Goal: Obtain resource: Obtain resource

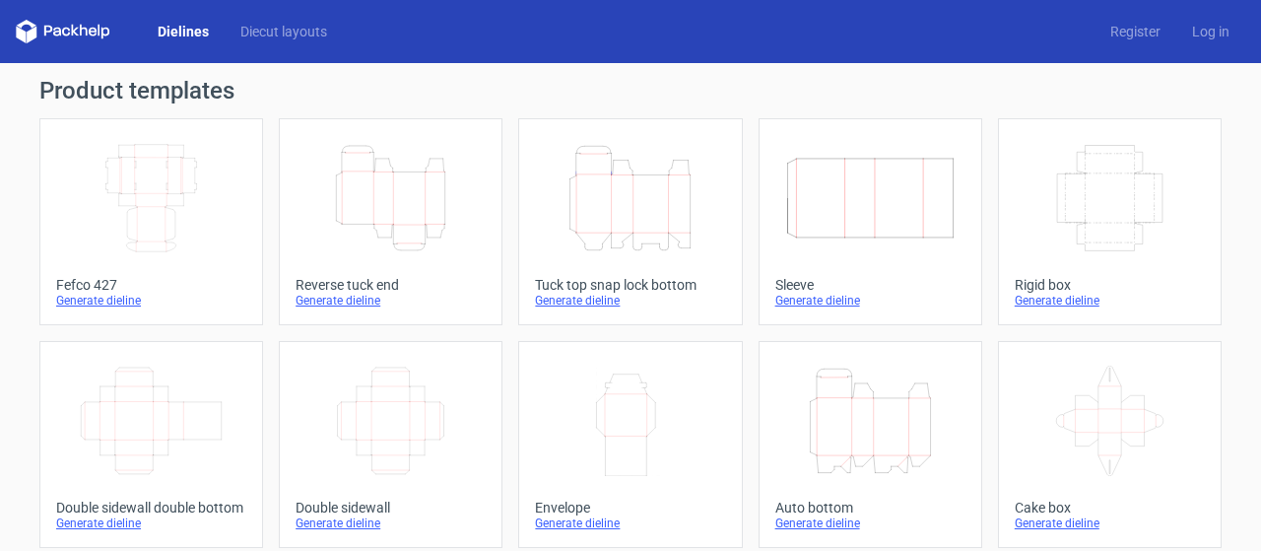
click at [344, 212] on icon "Height Depth Width" at bounding box center [390, 198] width 174 height 110
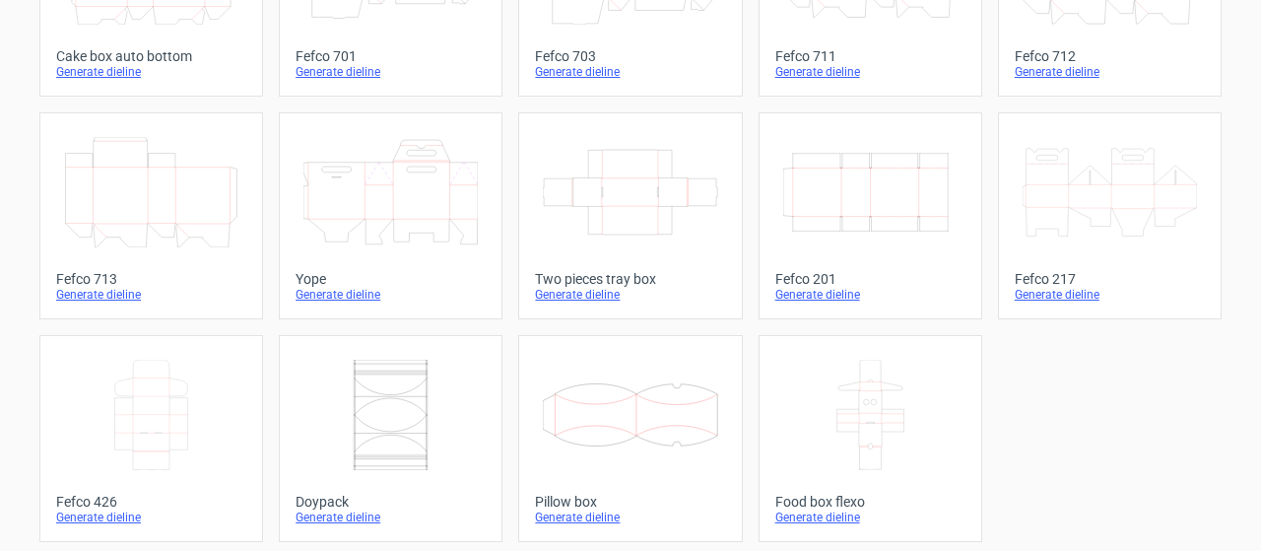
scroll to position [662, 0]
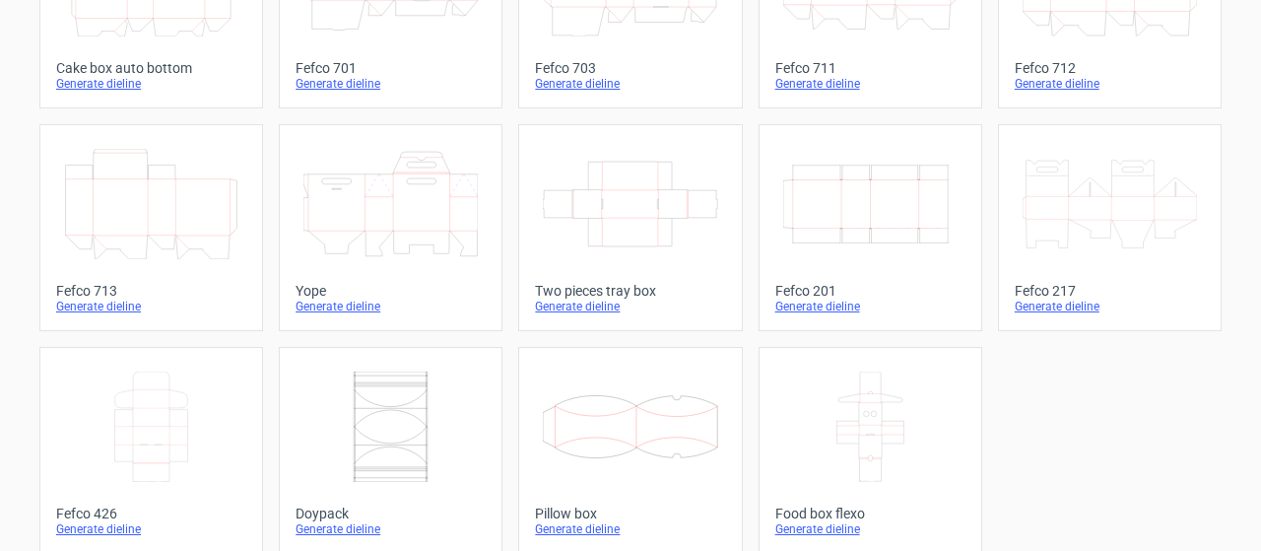
click at [99, 209] on icon at bounding box center [151, 204] width 174 height 110
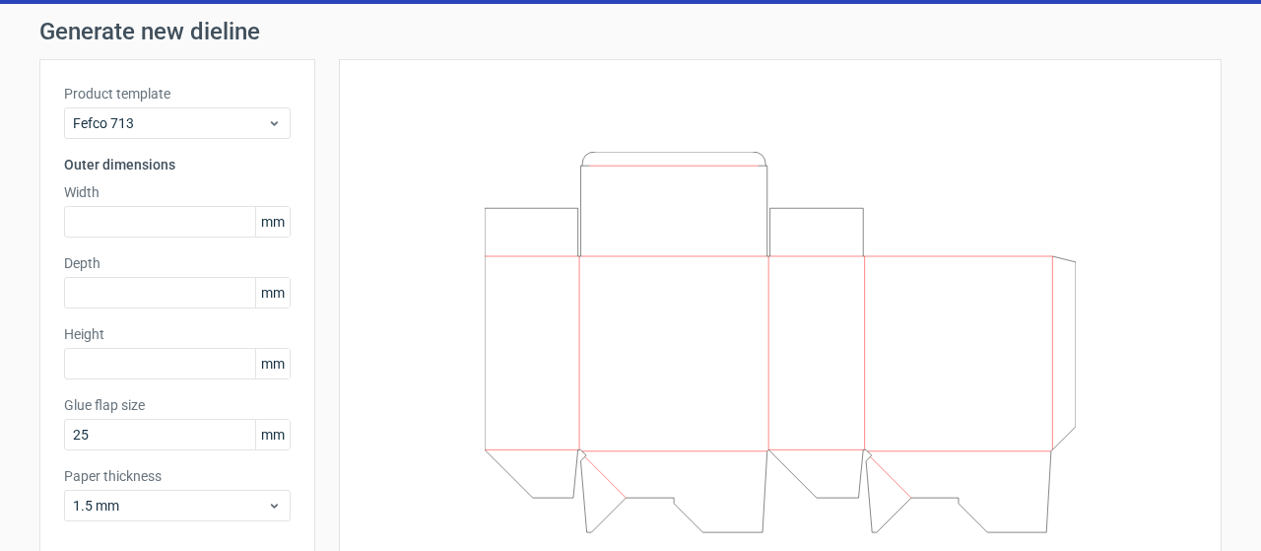
scroll to position [83, 0]
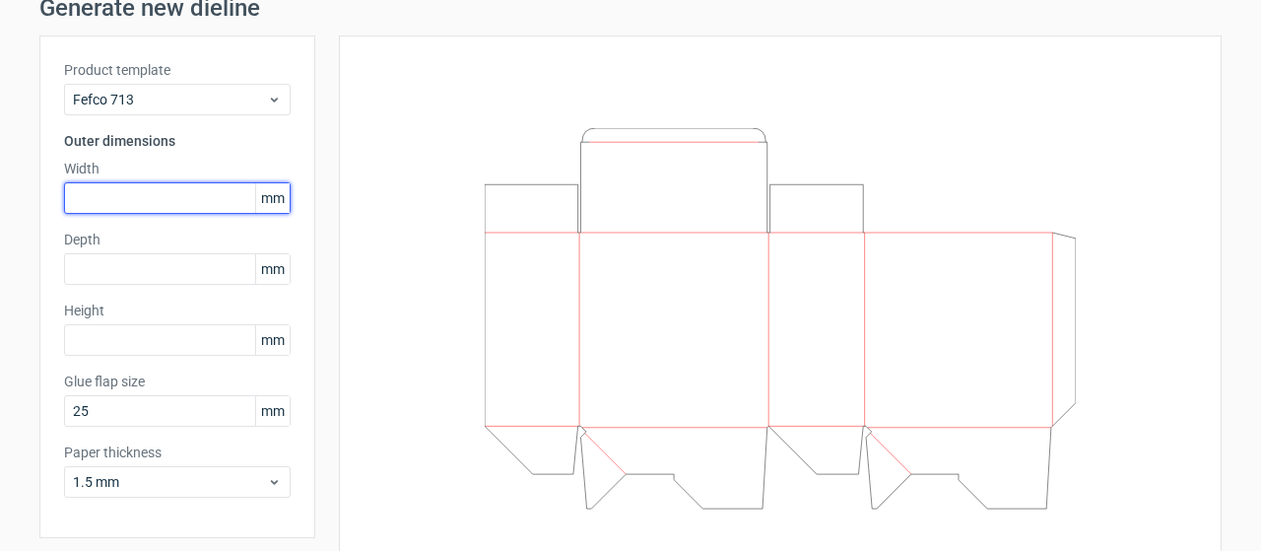
click at [184, 208] on input "text" at bounding box center [177, 198] width 227 height 32
type input "490"
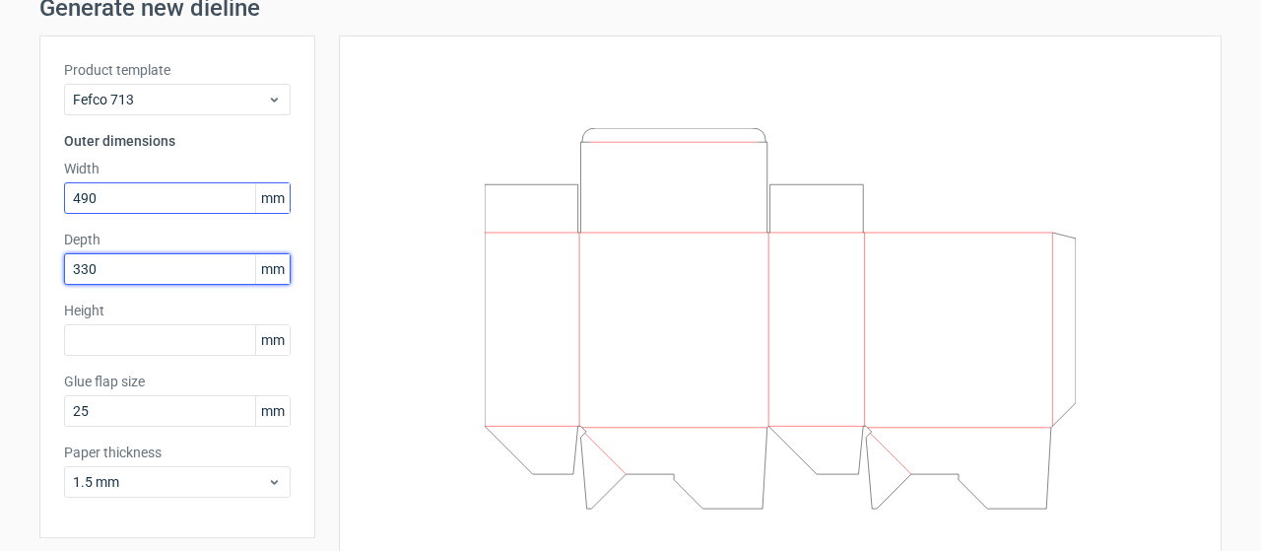
type input "330"
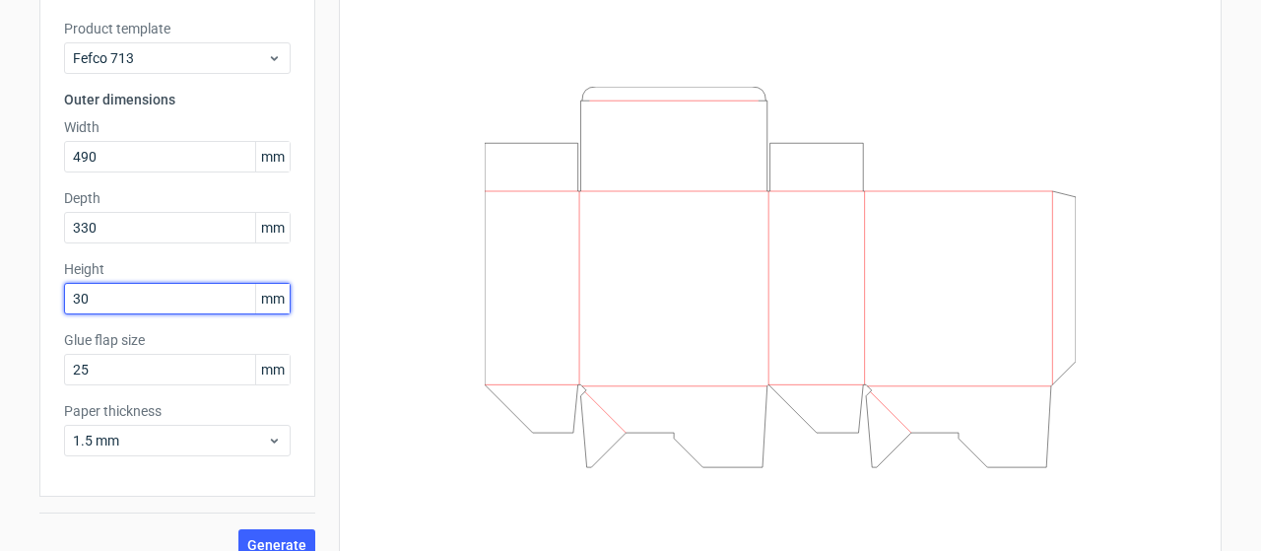
scroll to position [148, 0]
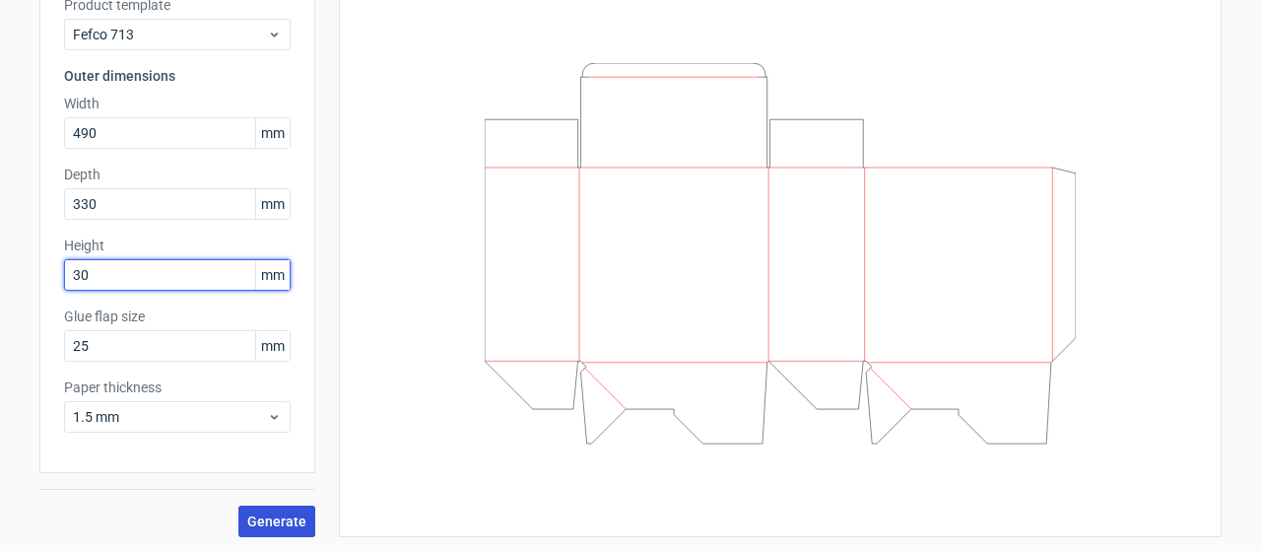
type input "30"
click at [265, 507] on button "Generate" at bounding box center [276, 521] width 77 height 32
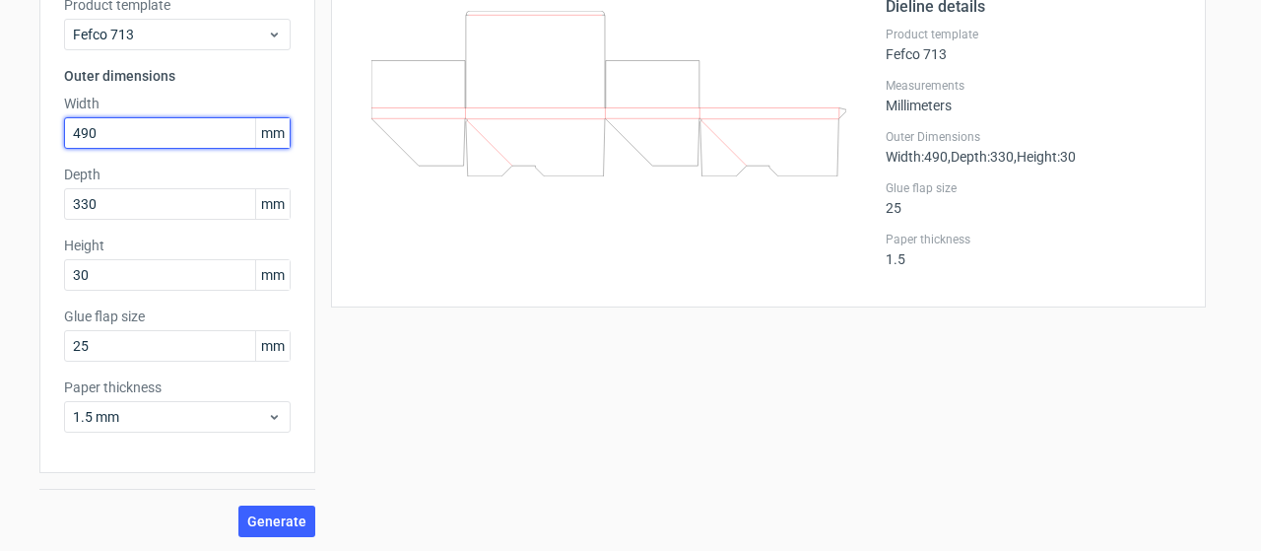
drag, startPoint x: 98, startPoint y: 138, endPoint x: 0, endPoint y: 123, distance: 99.6
click at [0, 123] on div "Generate new dieline Product template Fefco 713 Outer dimensions Width 490 mm D…" at bounding box center [630, 233] width 1261 height 637
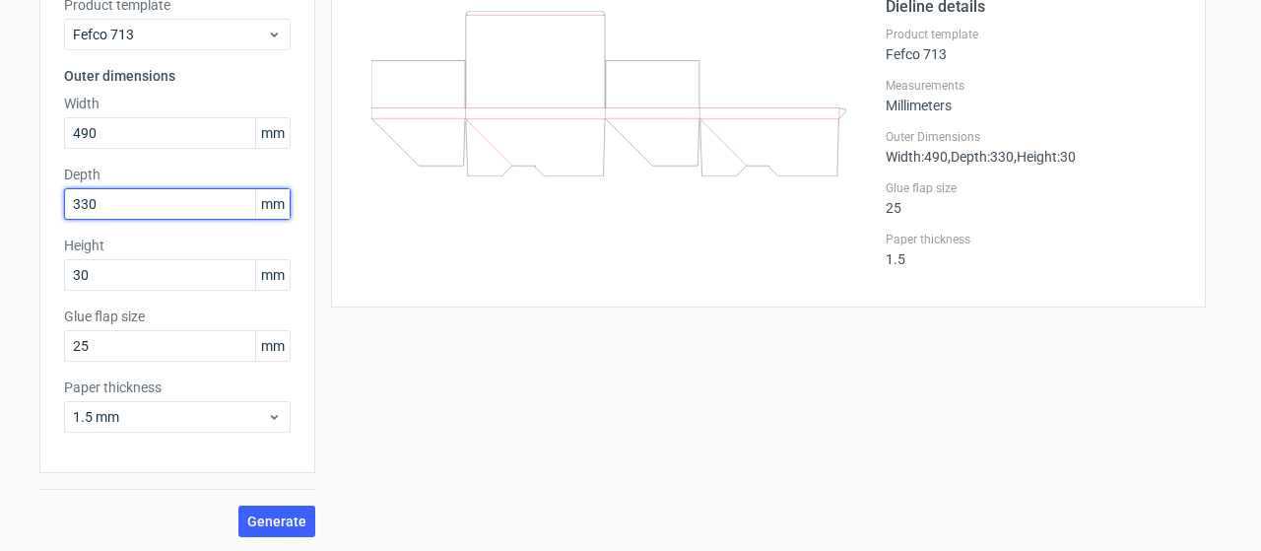
drag, startPoint x: 140, startPoint y: 201, endPoint x: 0, endPoint y: 201, distance: 139.8
click at [0, 202] on div "Generate new dieline Product template Fefco 713 Outer dimensions Width 490 mm D…" at bounding box center [630, 233] width 1261 height 637
type input "30"
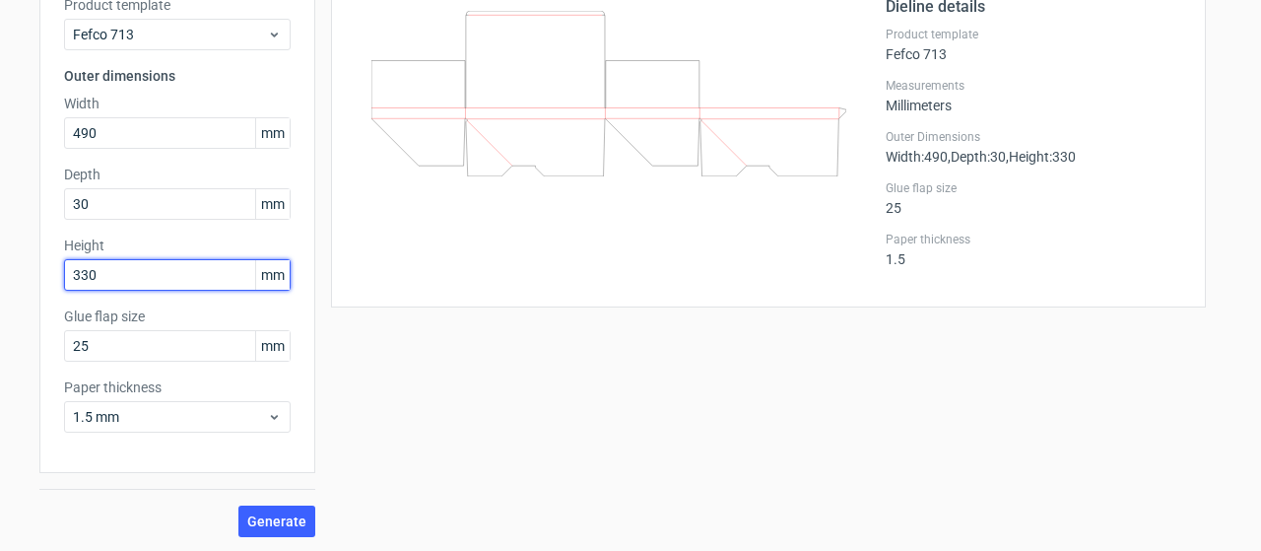
type input "330"
click at [238, 505] on button "Generate" at bounding box center [276, 521] width 77 height 32
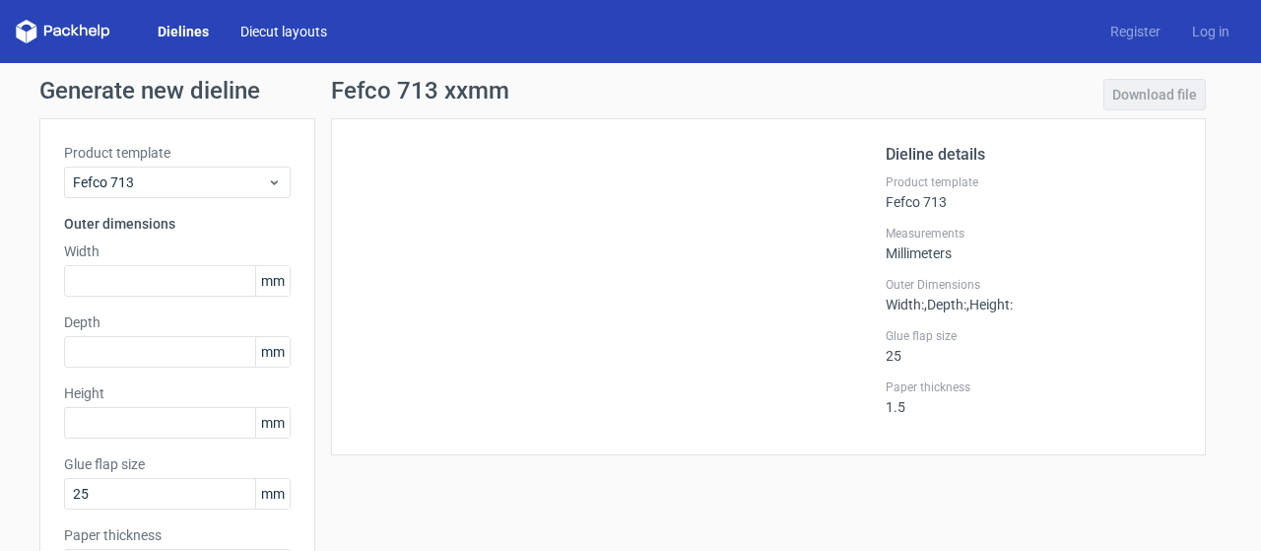
click at [251, 34] on link "Diecut layouts" at bounding box center [284, 32] width 118 height 20
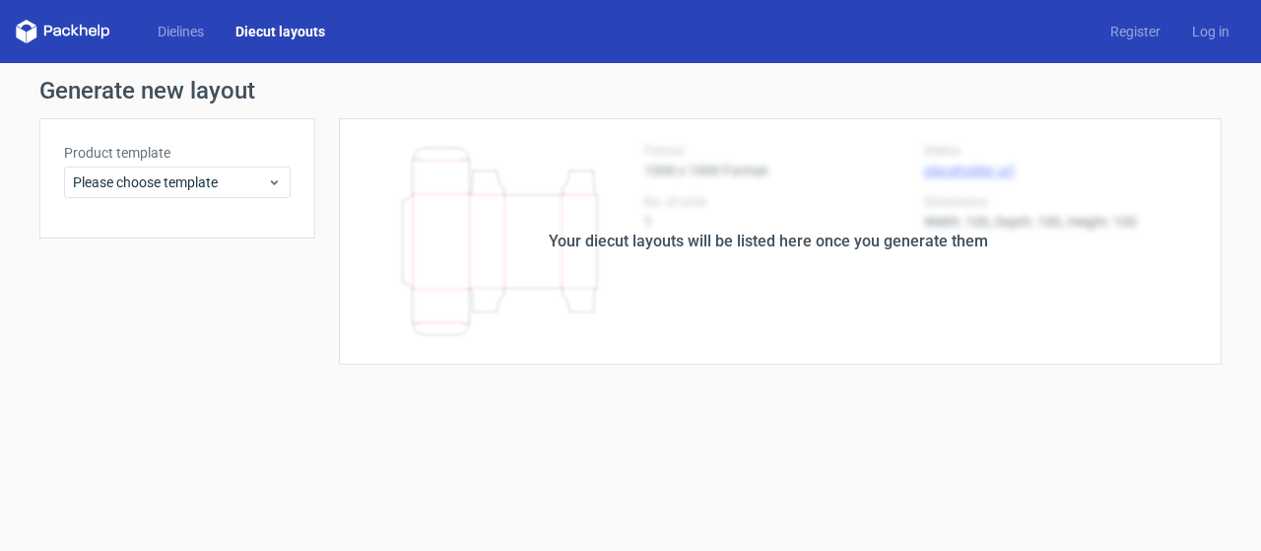
click at [71, 20] on icon at bounding box center [63, 32] width 95 height 24
click at [75, 32] on polygon at bounding box center [75, 31] width 8 height 12
click at [290, 27] on link "Diecut layouts" at bounding box center [280, 32] width 121 height 20
click at [196, 30] on link "Dielines" at bounding box center [181, 32] width 78 height 20
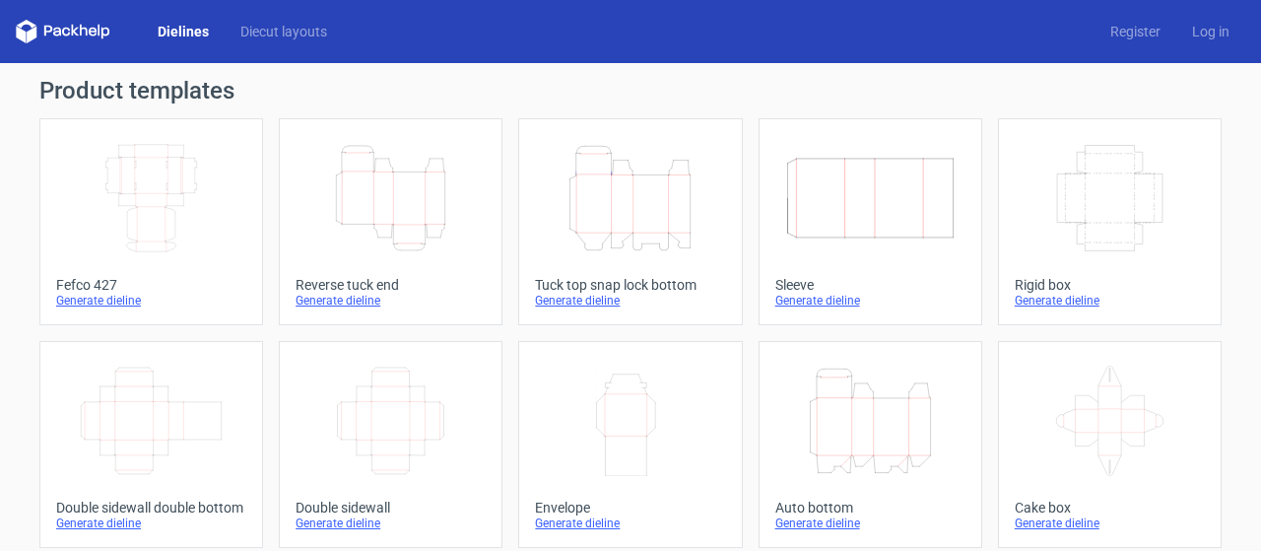
click at [384, 168] on icon "Height Depth Width" at bounding box center [390, 198] width 174 height 110
click at [623, 407] on icon "Width Height" at bounding box center [630, 420] width 174 height 110
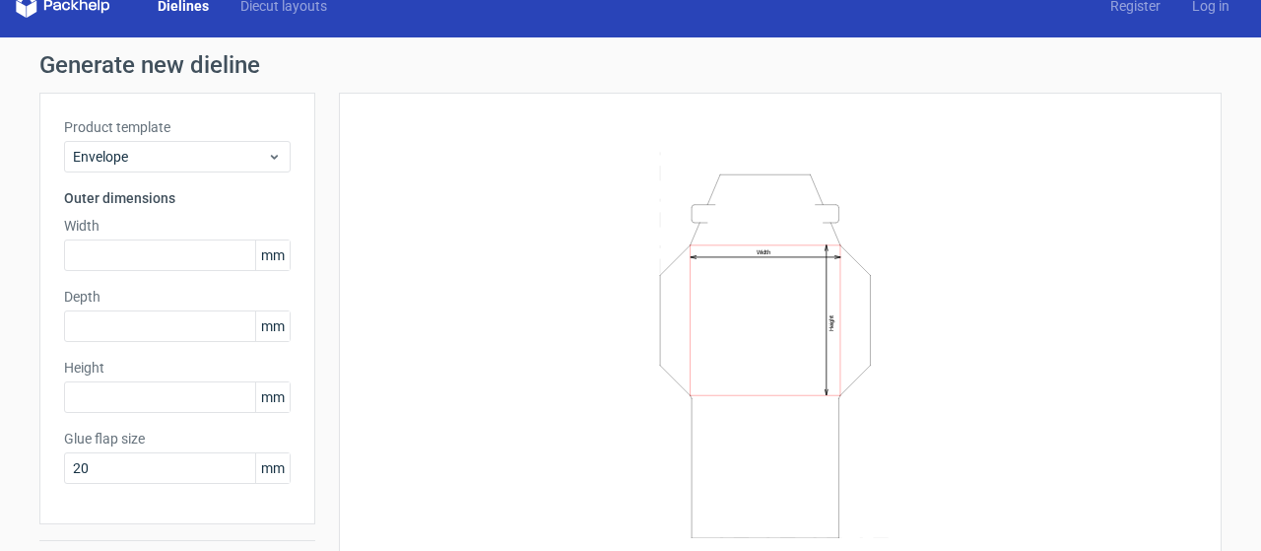
scroll to position [6, 0]
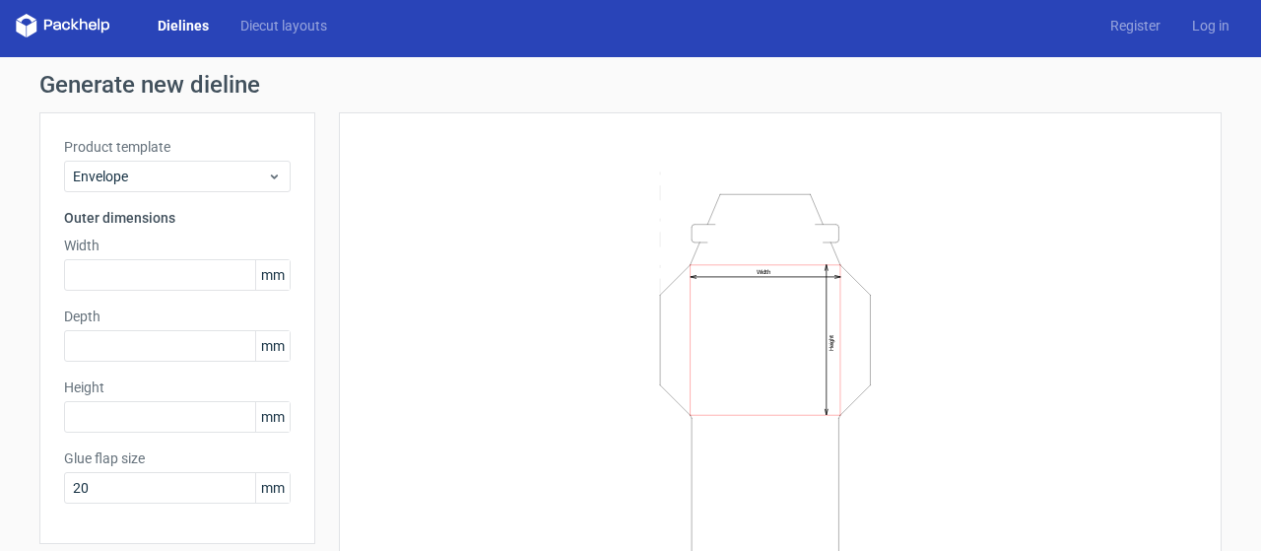
click at [185, 32] on link "Dielines" at bounding box center [183, 26] width 83 height 20
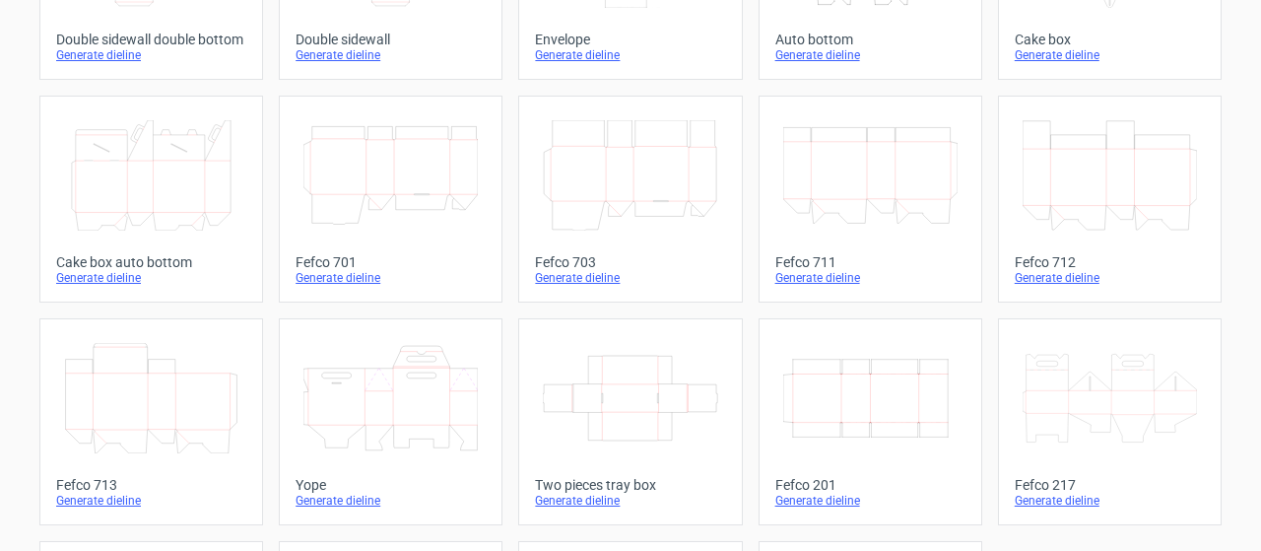
scroll to position [469, 0]
click at [577, 367] on icon at bounding box center [630, 397] width 174 height 110
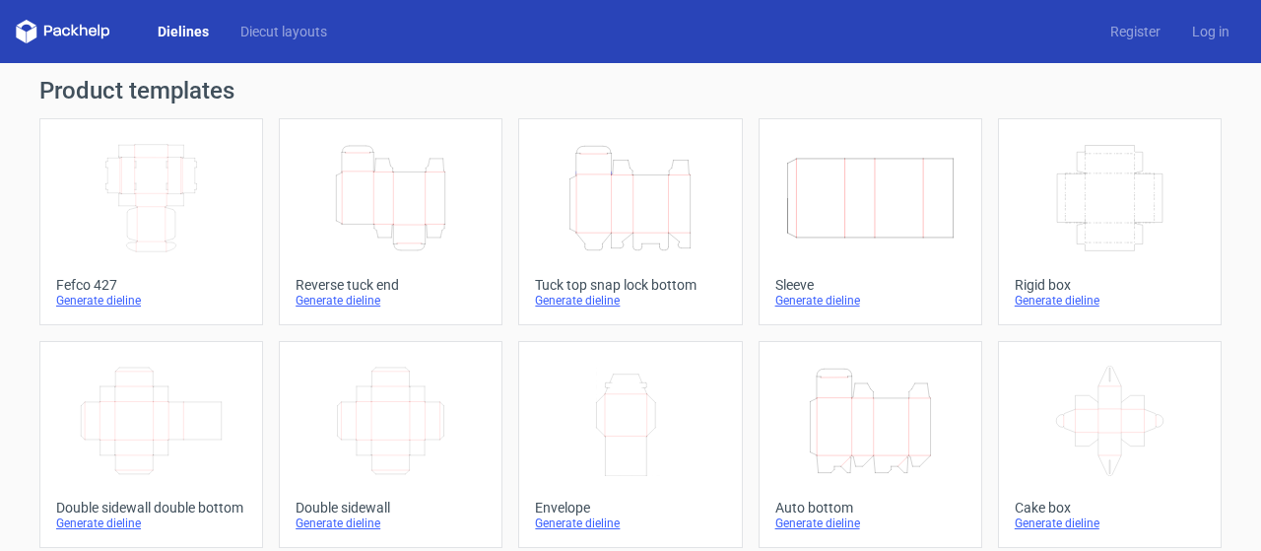
click at [419, 244] on icon "Height Depth Width" at bounding box center [390, 198] width 174 height 110
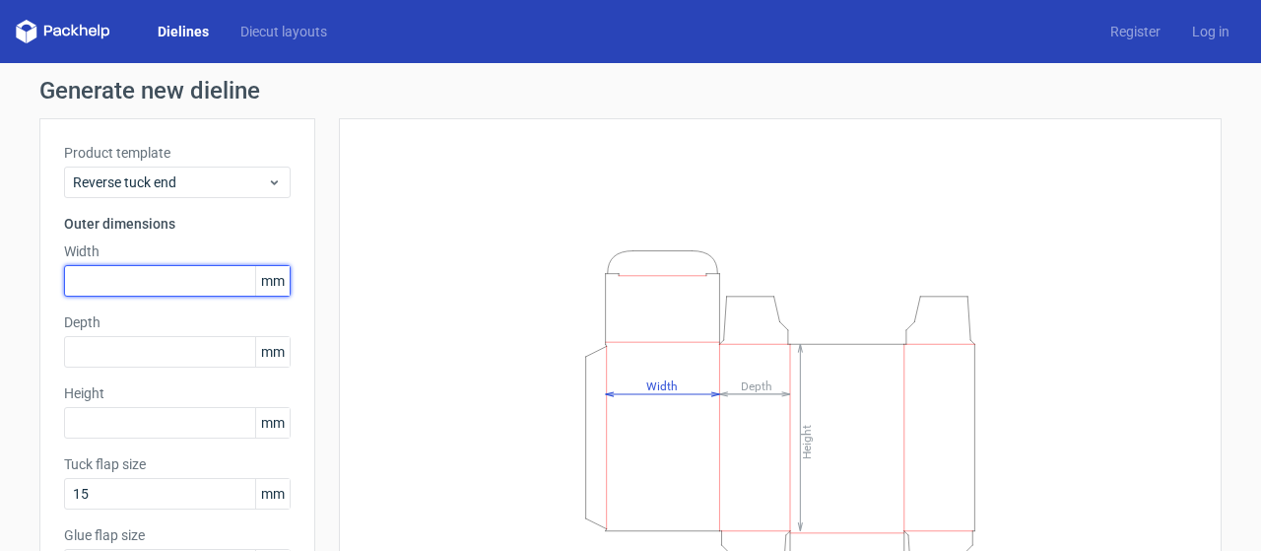
click at [170, 292] on input "text" at bounding box center [177, 281] width 227 height 32
type input "330"
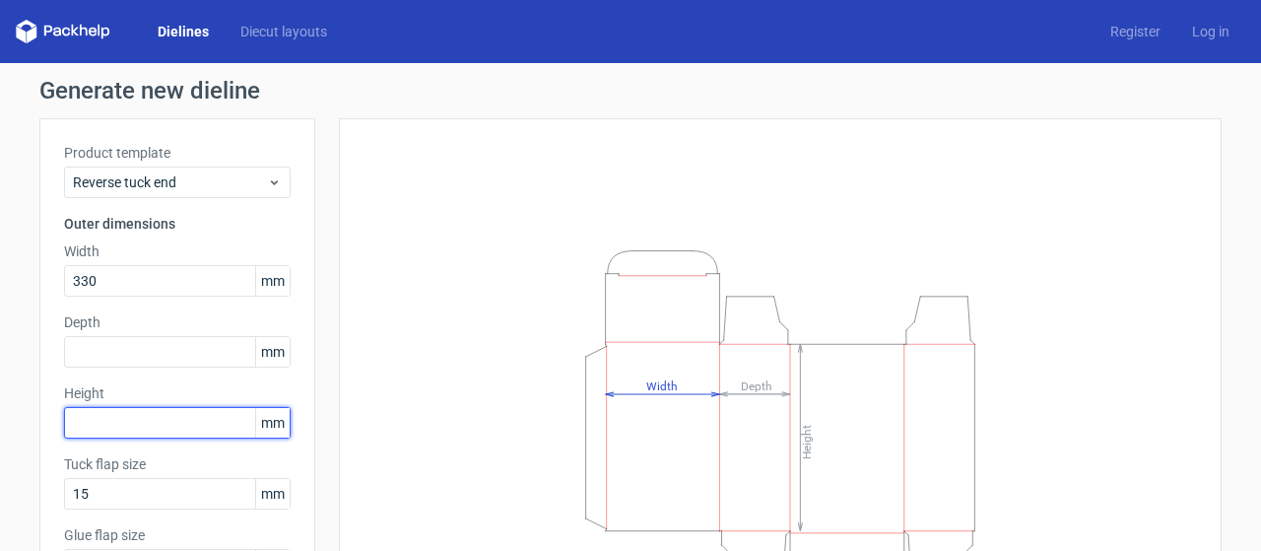
click at [139, 415] on input "text" at bounding box center [177, 423] width 227 height 32
type input "490"
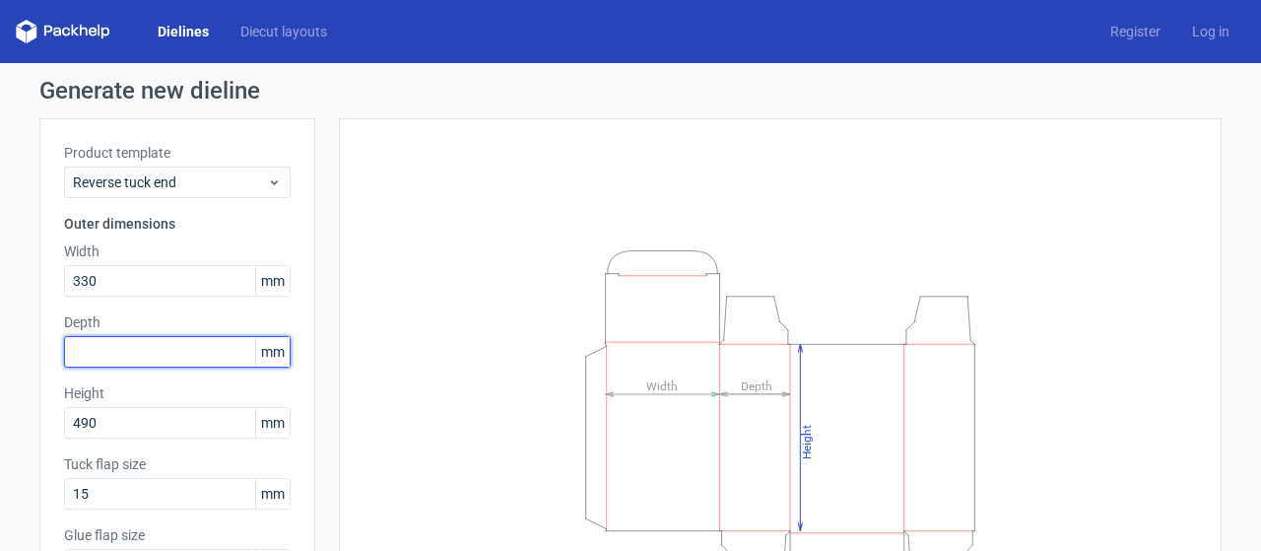
click at [154, 358] on input "text" at bounding box center [177, 352] width 227 height 32
type input "30"
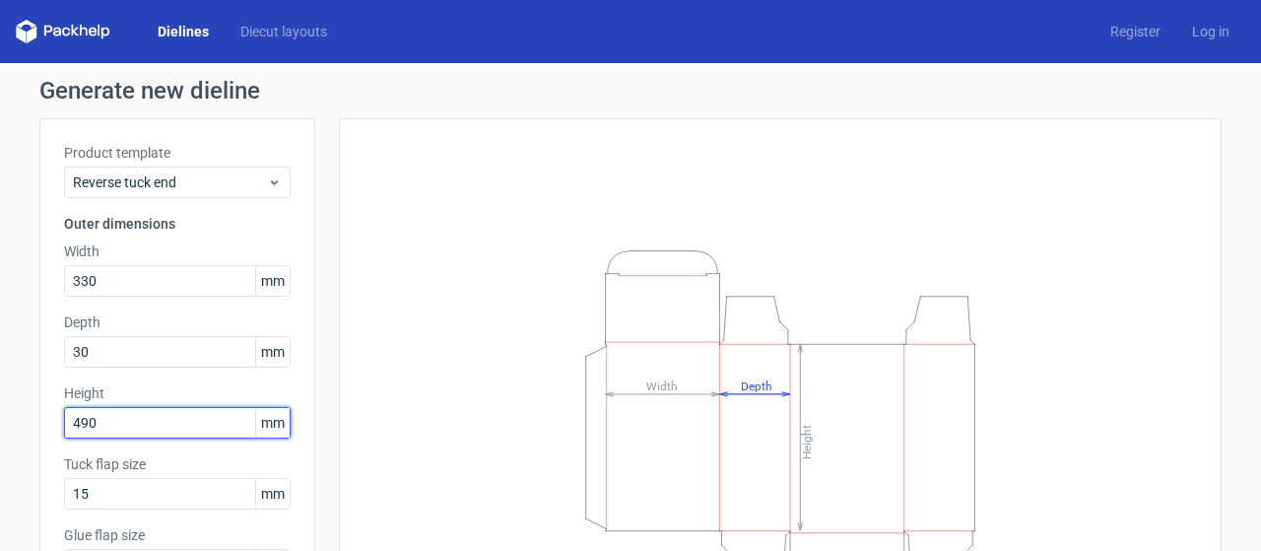
click at [191, 413] on input "490" at bounding box center [177, 423] width 227 height 32
type input "492"
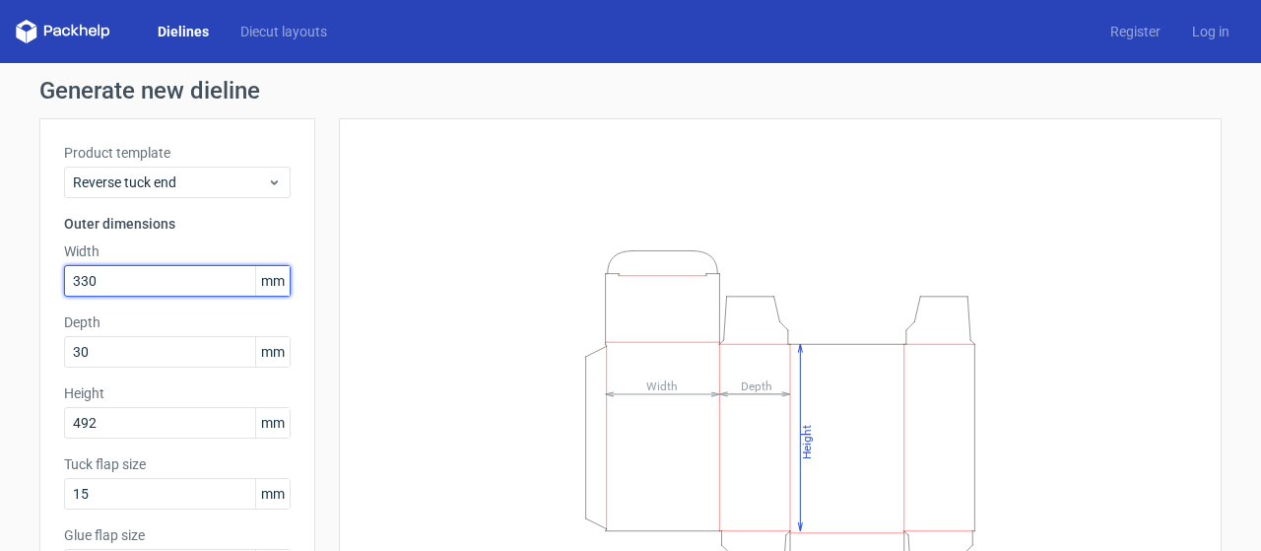
click at [152, 278] on input "330" at bounding box center [177, 281] width 227 height 32
type input "332"
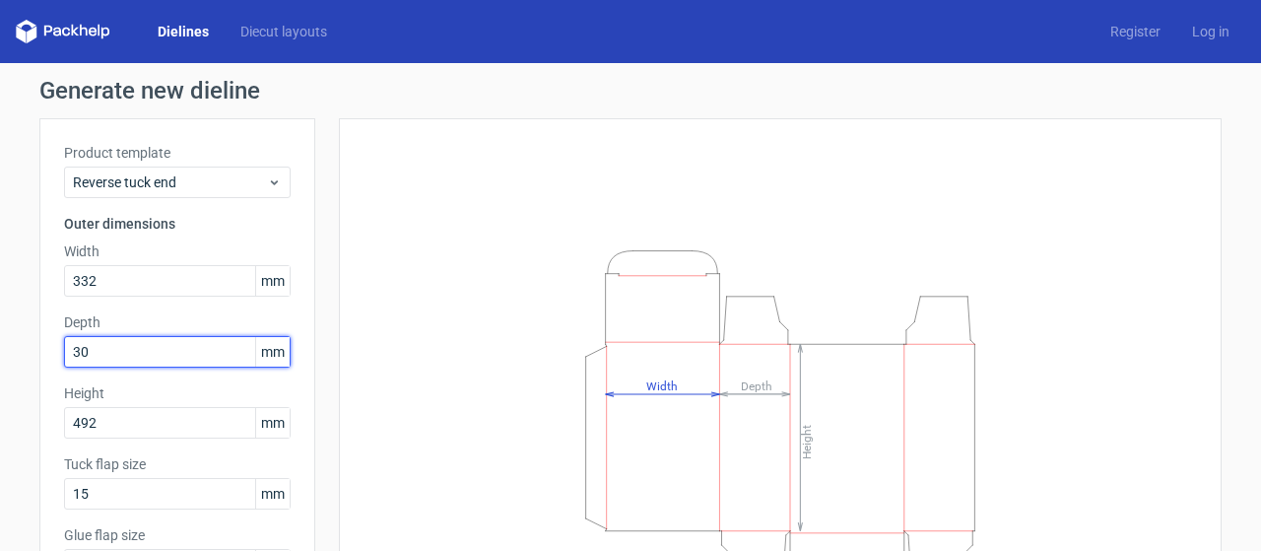
click at [128, 359] on input "30" at bounding box center [177, 352] width 227 height 32
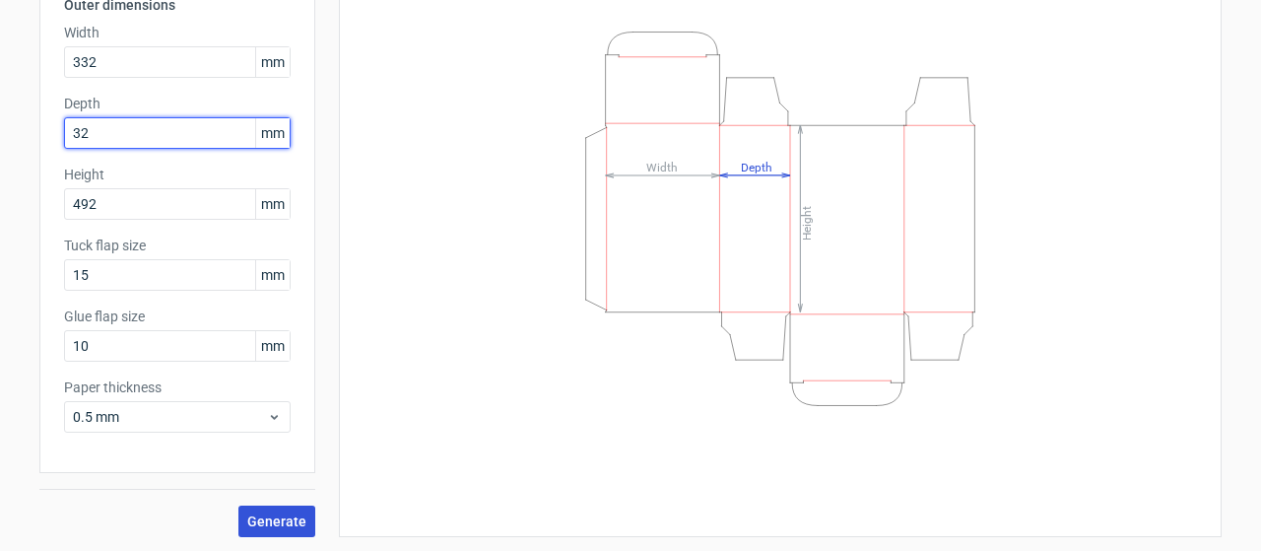
type input "32"
click at [283, 514] on span "Generate" at bounding box center [276, 521] width 59 height 14
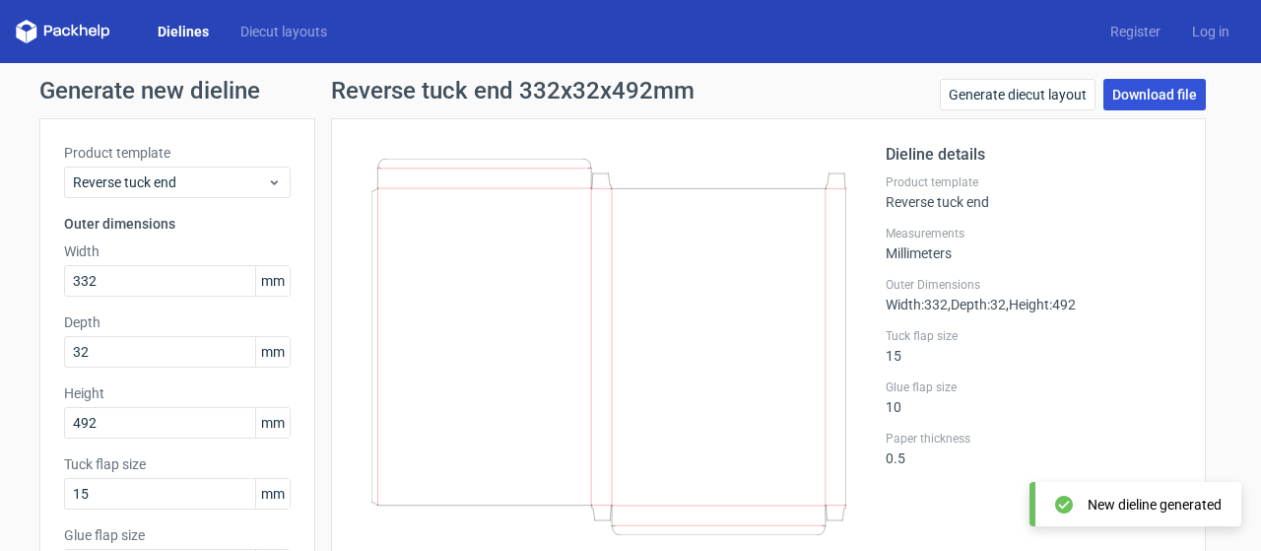
click at [1132, 101] on link "Download file" at bounding box center [1154, 95] width 102 height 32
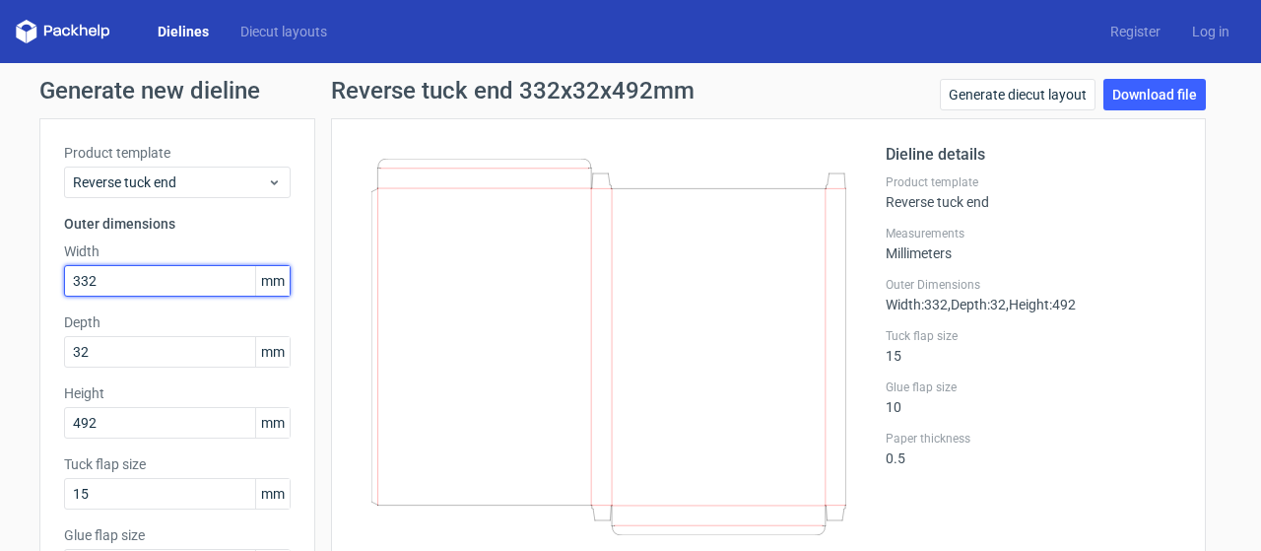
click at [158, 272] on input "332" at bounding box center [177, 281] width 227 height 32
type input "335"
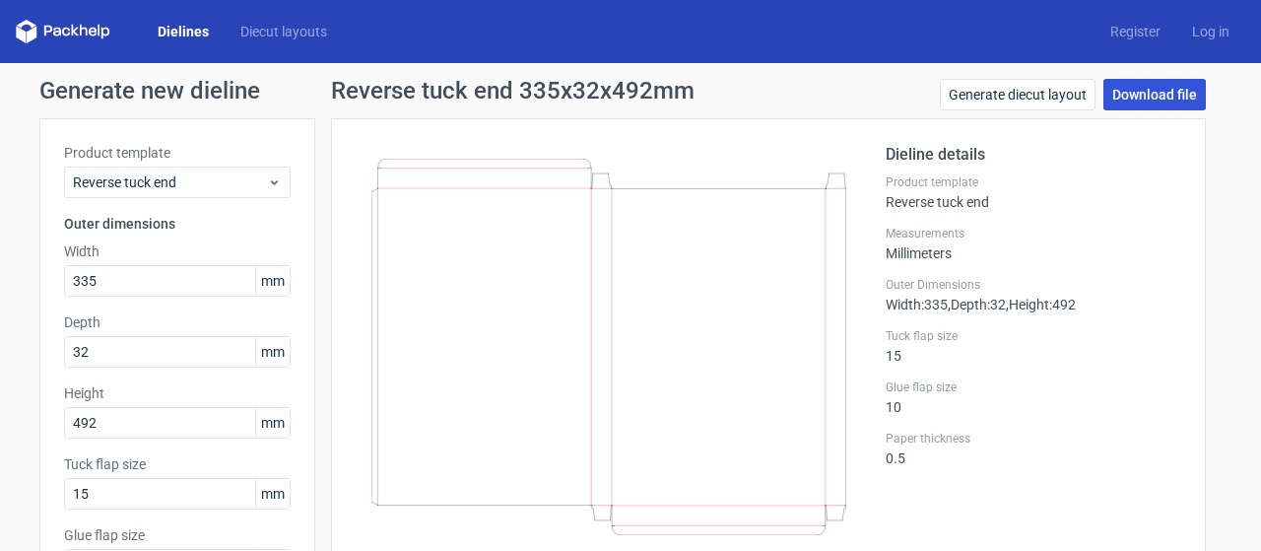
click at [1123, 85] on link "Download file" at bounding box center [1154, 95] width 102 height 32
